Goal: Obtain resource: Download file/media

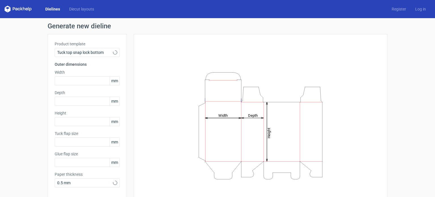
type input "15"
type input "10"
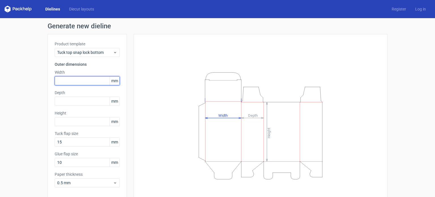
click at [82, 81] on input "text" at bounding box center [87, 80] width 65 height 9
type input "40"
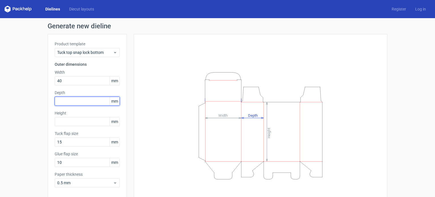
click at [84, 101] on input "text" at bounding box center [87, 101] width 65 height 9
type input "40"
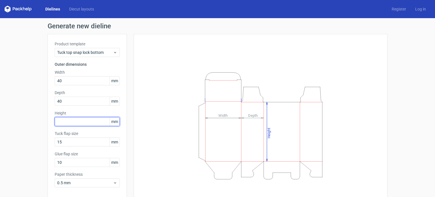
click at [81, 124] on input "text" at bounding box center [87, 121] width 65 height 9
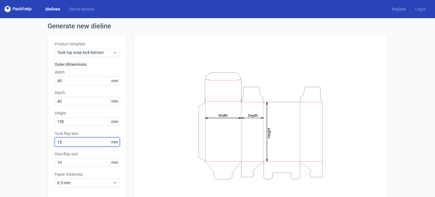
drag, startPoint x: 70, startPoint y: 143, endPoint x: 62, endPoint y: 145, distance: 8.2
click at [62, 145] on input "15" at bounding box center [87, 141] width 65 height 9
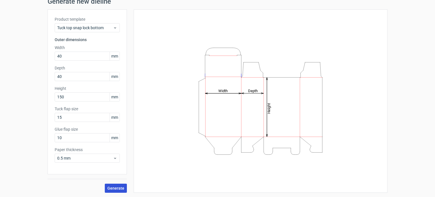
click at [114, 190] on button "Generate" at bounding box center [116, 188] width 22 height 9
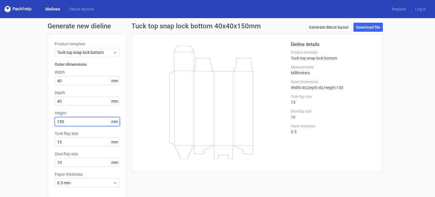
drag, startPoint x: 70, startPoint y: 122, endPoint x: 44, endPoint y: 123, distance: 26.4
click at [44, 123] on div "Generate new dieline Product template Tuck top snap lock bottom Outer dimension…" at bounding box center [217, 120] width 435 height 204
drag, startPoint x: 63, startPoint y: 121, endPoint x: 44, endPoint y: 122, distance: 19.3
click at [44, 122] on div "Generate new dieline Product template Tuck top snap lock bottom Outer dimension…" at bounding box center [217, 120] width 435 height 204
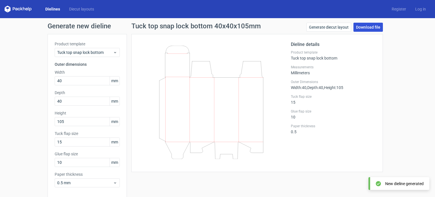
click at [358, 28] on link "Download file" at bounding box center [368, 27] width 29 height 9
click at [365, 29] on link "Download file" at bounding box center [368, 27] width 29 height 9
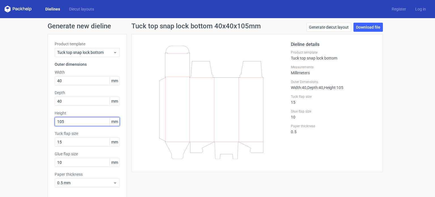
drag, startPoint x: 89, startPoint y: 124, endPoint x: 44, endPoint y: 126, distance: 44.5
click at [44, 126] on div "Generate new dieline Product template Tuck top snap lock bottom Outer dimension…" at bounding box center [217, 120] width 435 height 204
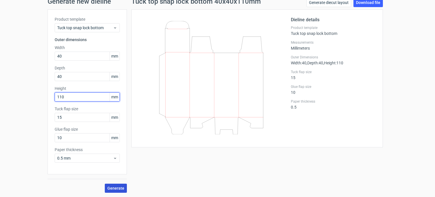
type input "110"
click at [114, 191] on button "Generate" at bounding box center [116, 188] width 22 height 9
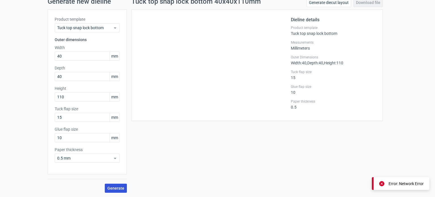
click at [113, 186] on span "Generate" at bounding box center [115, 188] width 17 height 4
